Goal: Transaction & Acquisition: Book appointment/travel/reservation

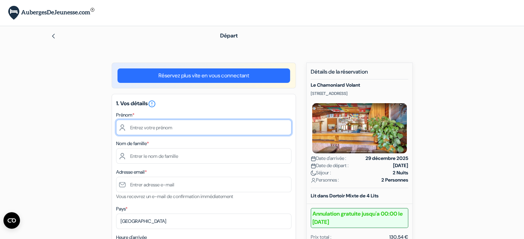
click at [145, 129] on input "text" at bounding box center [203, 127] width 175 height 15
type input "Olivier"
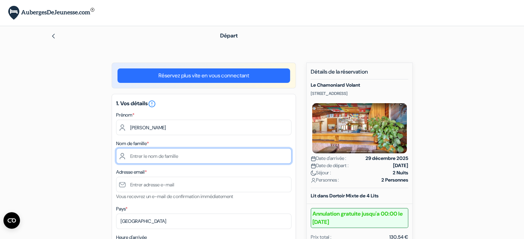
type input "BARBIER"
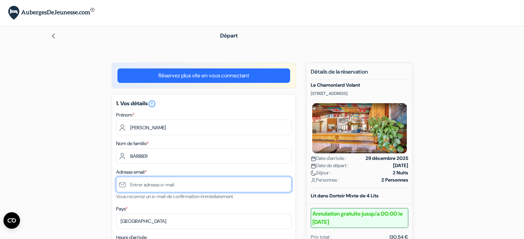
type input "[EMAIL_ADDRESS][DOMAIN_NAME]"
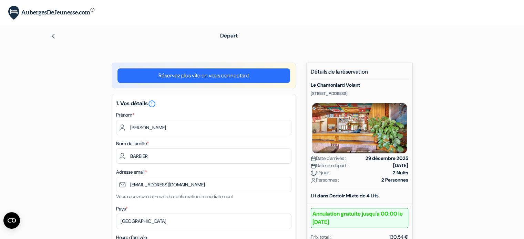
type input "0768853410"
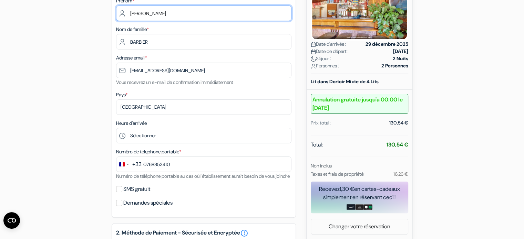
scroll to position [115, 0]
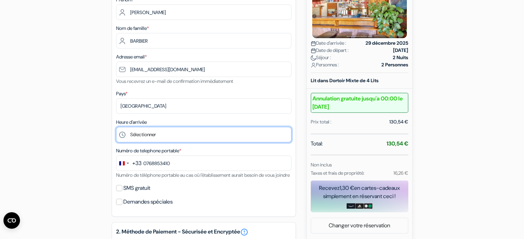
click at [134, 133] on select "Sélectionner 10:00 11:00 12:00 13:00 14:00 15:00 16:00 17:00 18:00 19:00 20:00 …" at bounding box center [203, 134] width 175 height 15
select select "20"
click at [116, 127] on select "Sélectionner 10:00 11:00 12:00 13:00 14:00 15:00 16:00 17:00 18:00 19:00 20:00 …" at bounding box center [203, 134] width 175 height 15
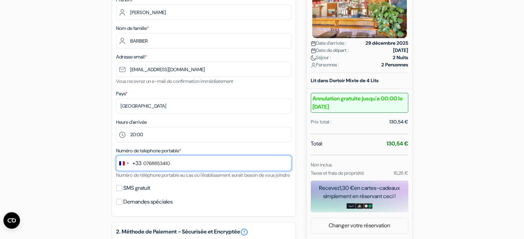
click at [145, 163] on input "0768853410" at bounding box center [203, 163] width 175 height 15
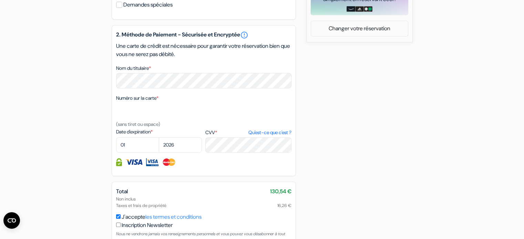
scroll to position [320, 0]
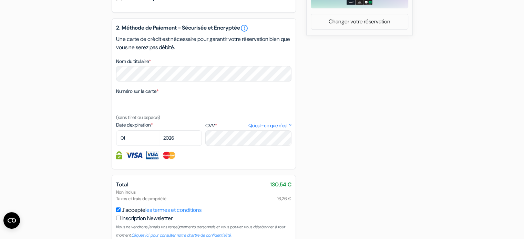
type input "7 68 85 34 10"
select select "06"
select select "2029"
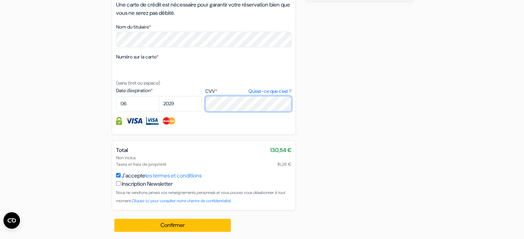
scroll to position [364, 0]
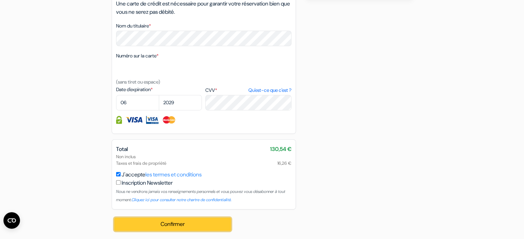
click at [157, 226] on button "Confirmer Loading..." at bounding box center [172, 224] width 117 height 13
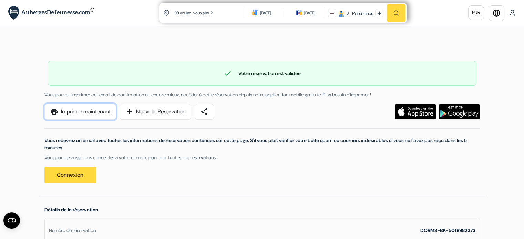
click at [95, 114] on link "print Imprimer maintenant" at bounding box center [80, 112] width 72 height 16
click at [512, 11] on img at bounding box center [512, 13] width 7 height 7
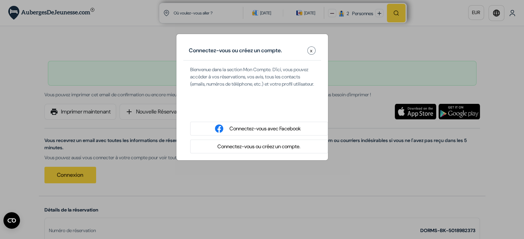
click at [258, 151] on button "Connectez-vous ou créez un compte." at bounding box center [258, 147] width 87 height 9
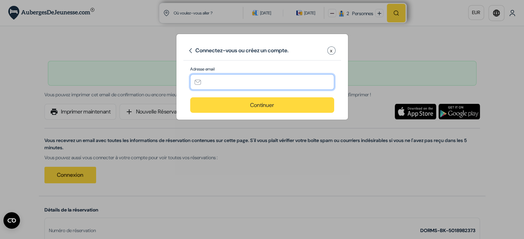
click at [219, 84] on input "text" at bounding box center [262, 81] width 144 height 15
type input "[EMAIL_ADDRESS][DOMAIN_NAME]"
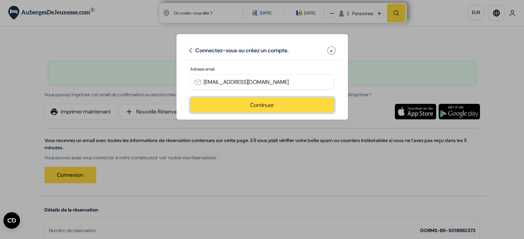
click at [252, 106] on button "Continuer" at bounding box center [262, 104] width 144 height 15
click at [263, 106] on button "Continuer" at bounding box center [262, 104] width 144 height 15
click at [236, 101] on button "Continuer" at bounding box center [262, 104] width 144 height 15
click at [137, 151] on div "Connectez-vous ou créez un compte. x Adresse email [EMAIL_ADDRESS][DOMAIN_NAME]…" at bounding box center [262, 119] width 524 height 239
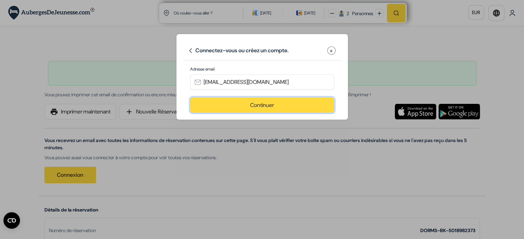
click at [247, 106] on button "Continuer" at bounding box center [262, 104] width 144 height 15
